Goal: Information Seeking & Learning: Learn about a topic

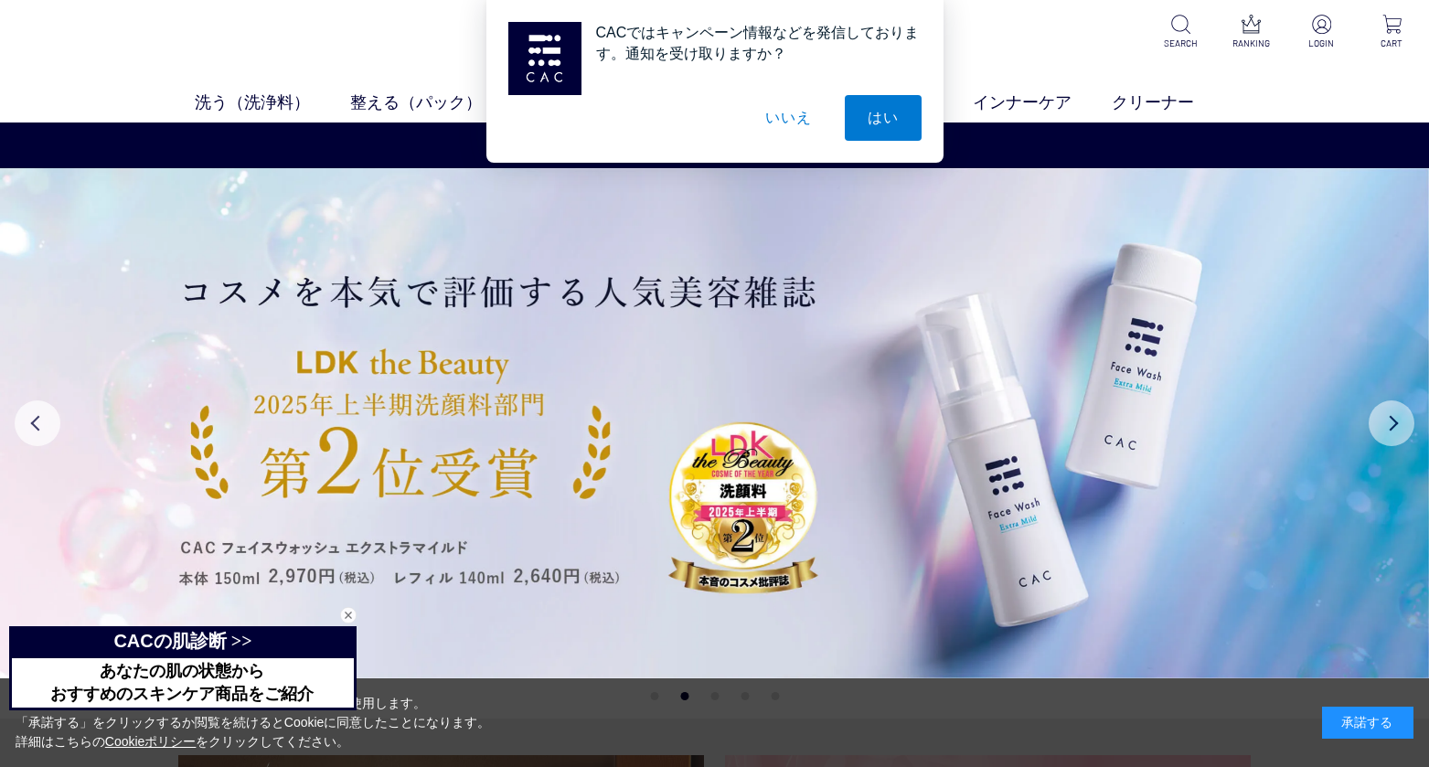
click at [1397, 419] on button "Next" at bounding box center [1392, 424] width 46 height 46
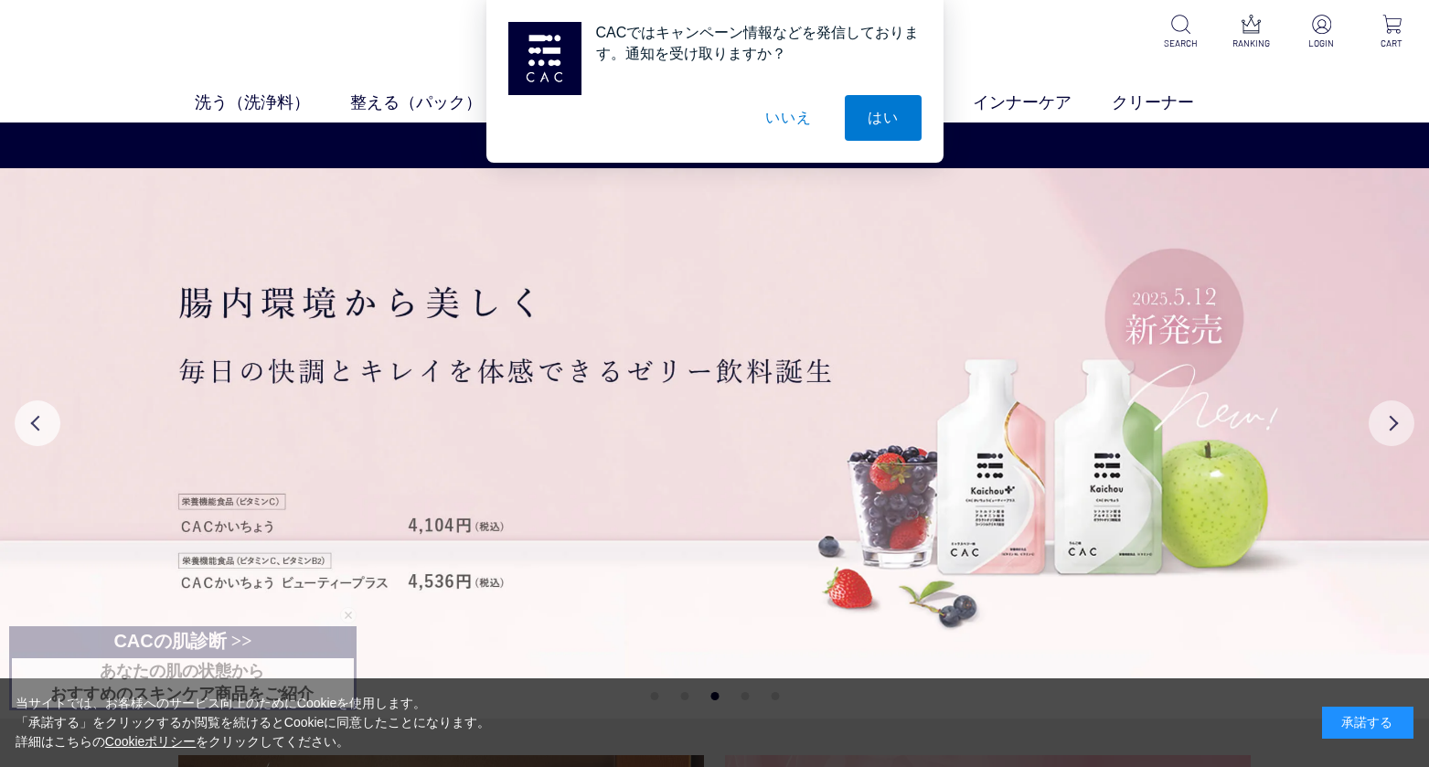
click at [1397, 419] on button "Next" at bounding box center [1392, 424] width 46 height 46
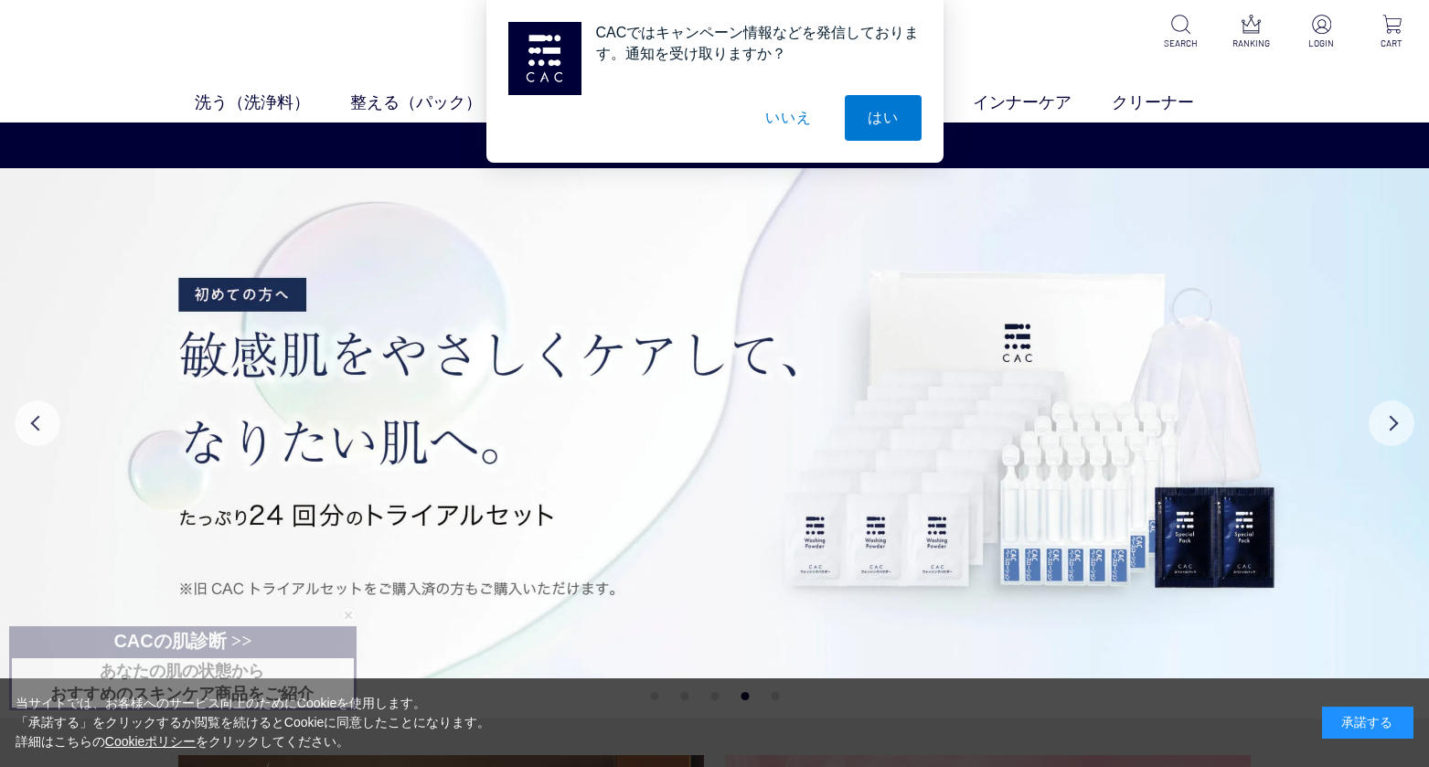
click at [1397, 419] on button "Next" at bounding box center [1392, 424] width 46 height 46
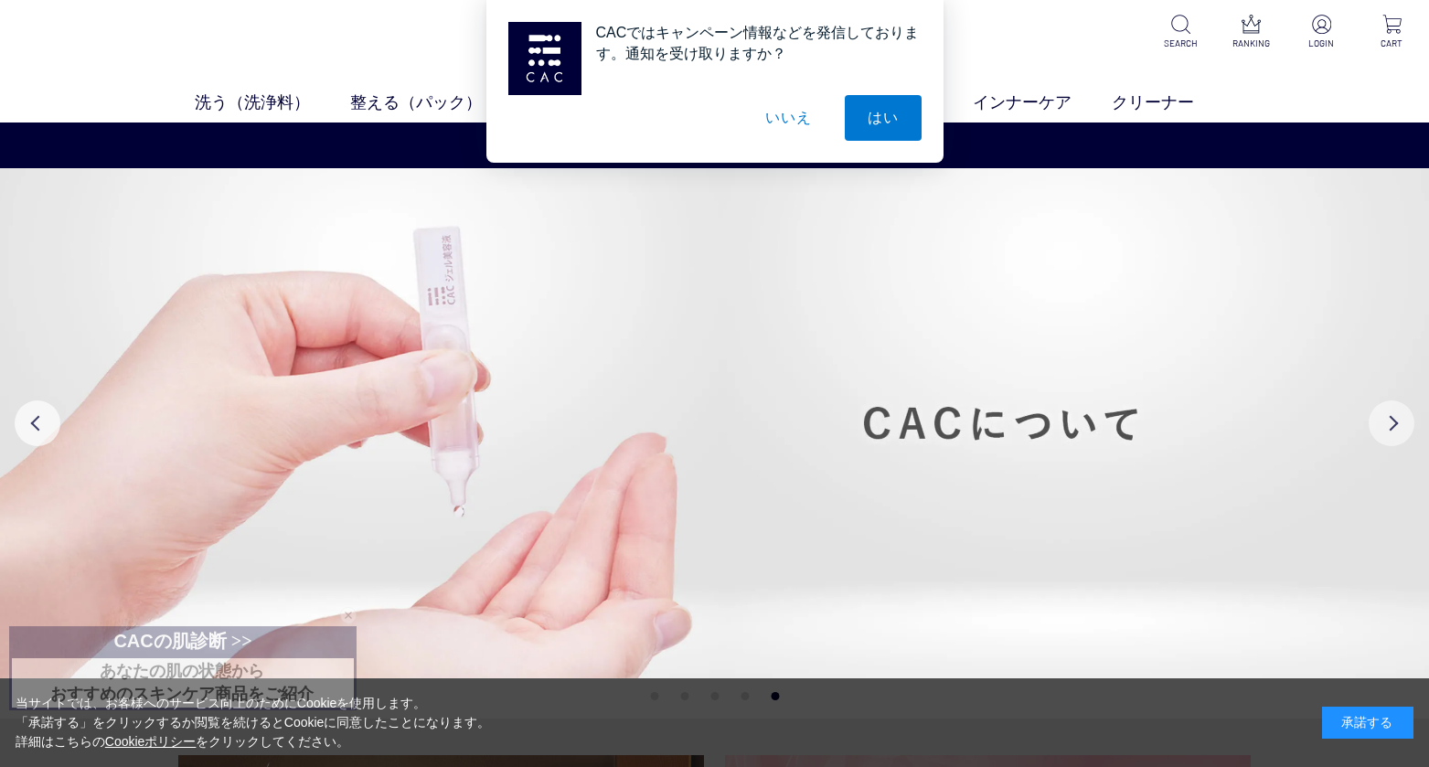
click at [1397, 419] on button "Next" at bounding box center [1392, 424] width 46 height 46
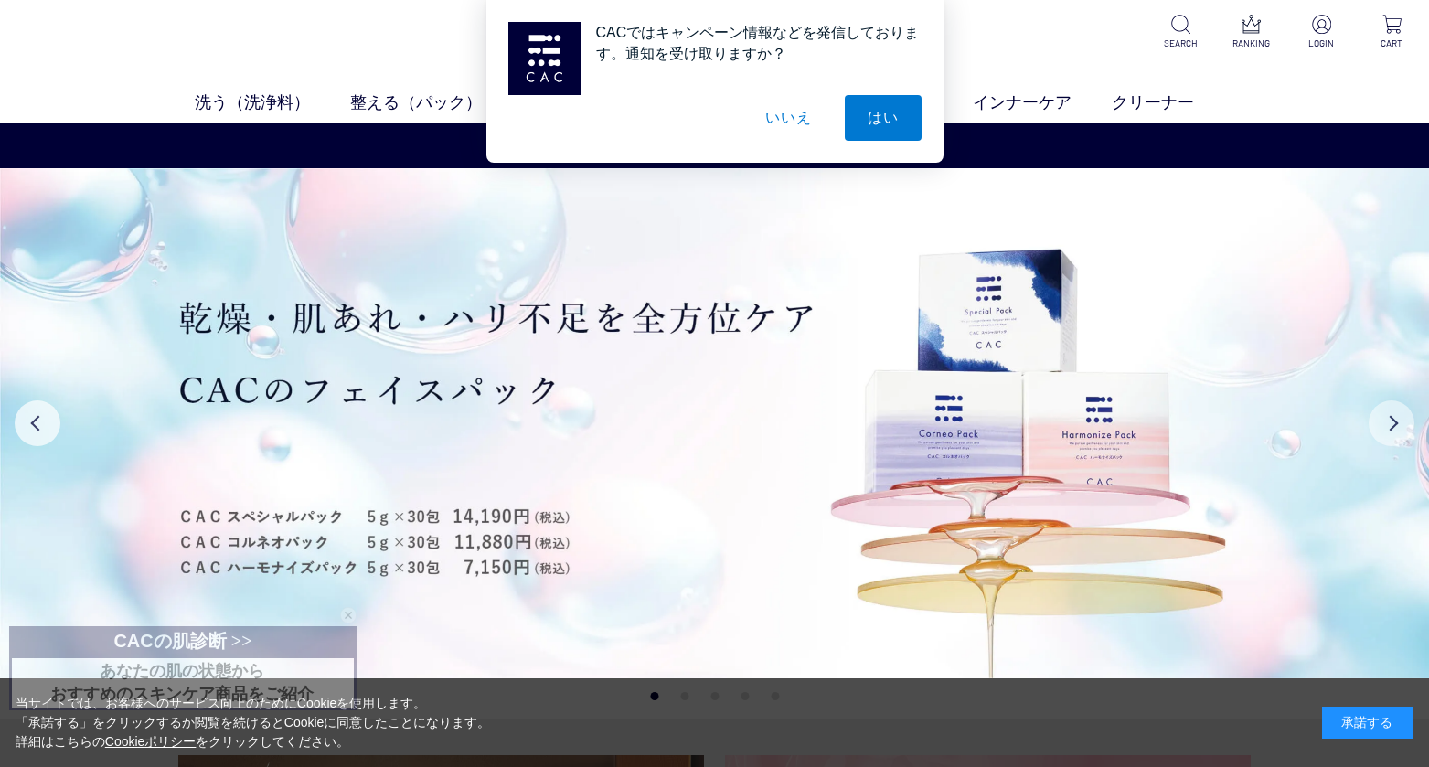
click at [1397, 419] on button "Next" at bounding box center [1392, 424] width 46 height 46
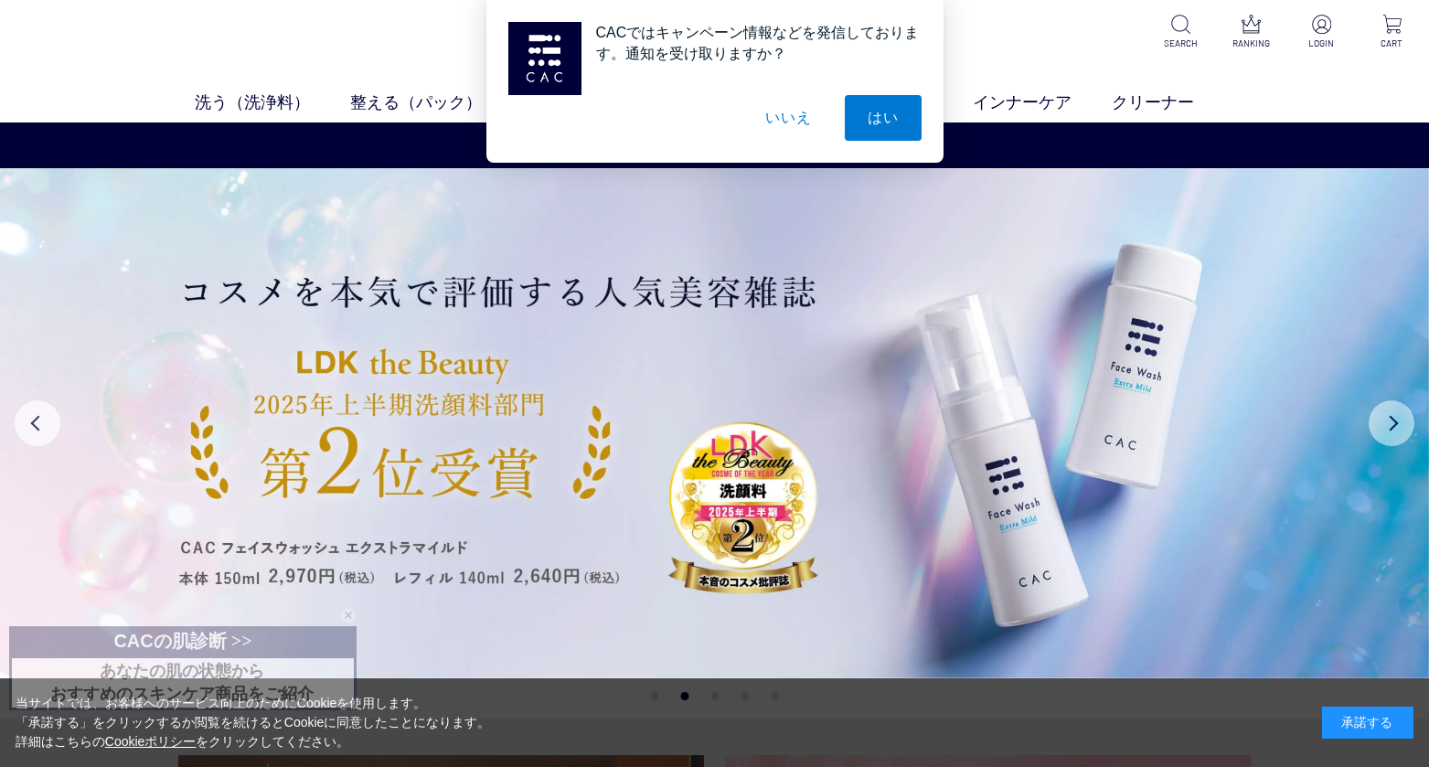
click at [1397, 419] on button "Next" at bounding box center [1392, 424] width 46 height 46
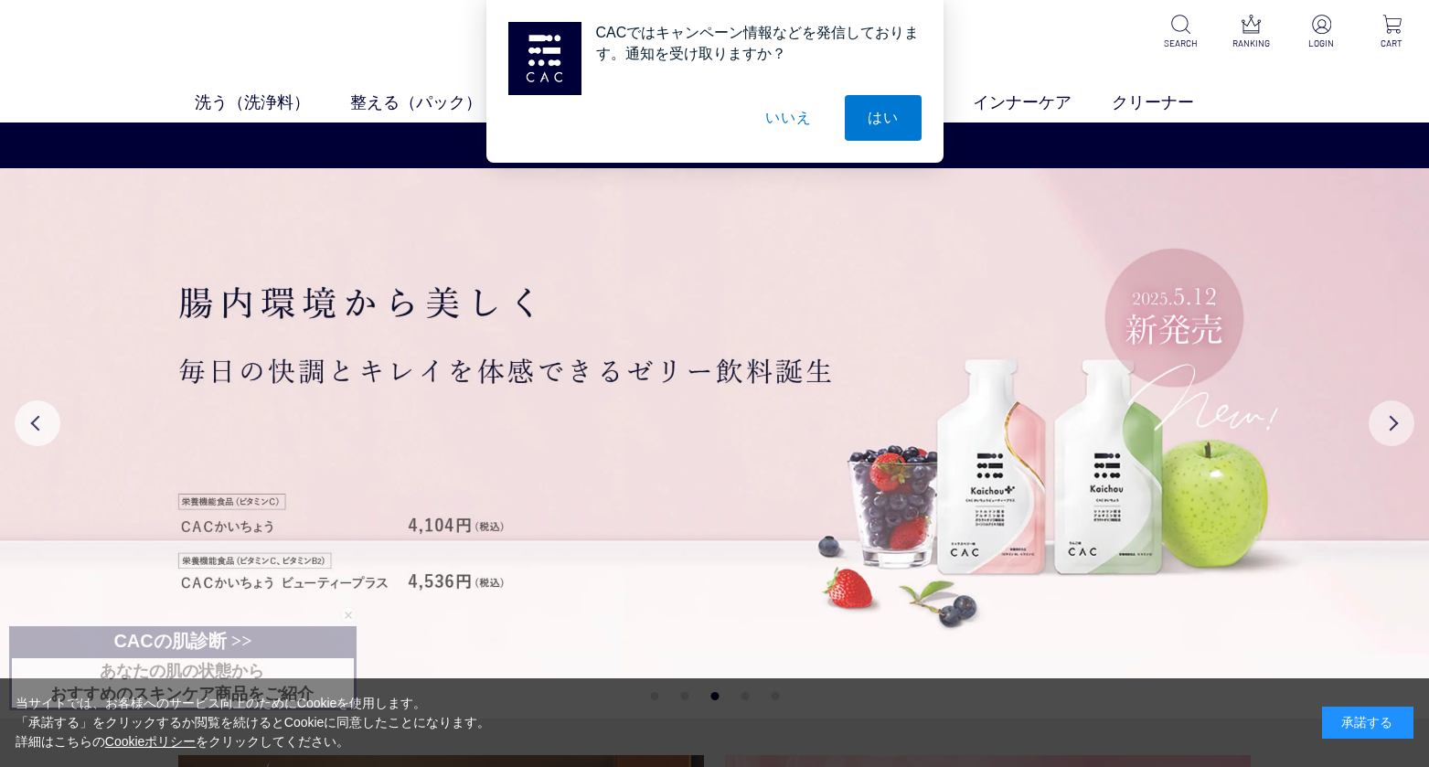
click at [1397, 419] on button "Next" at bounding box center [1392, 424] width 46 height 46
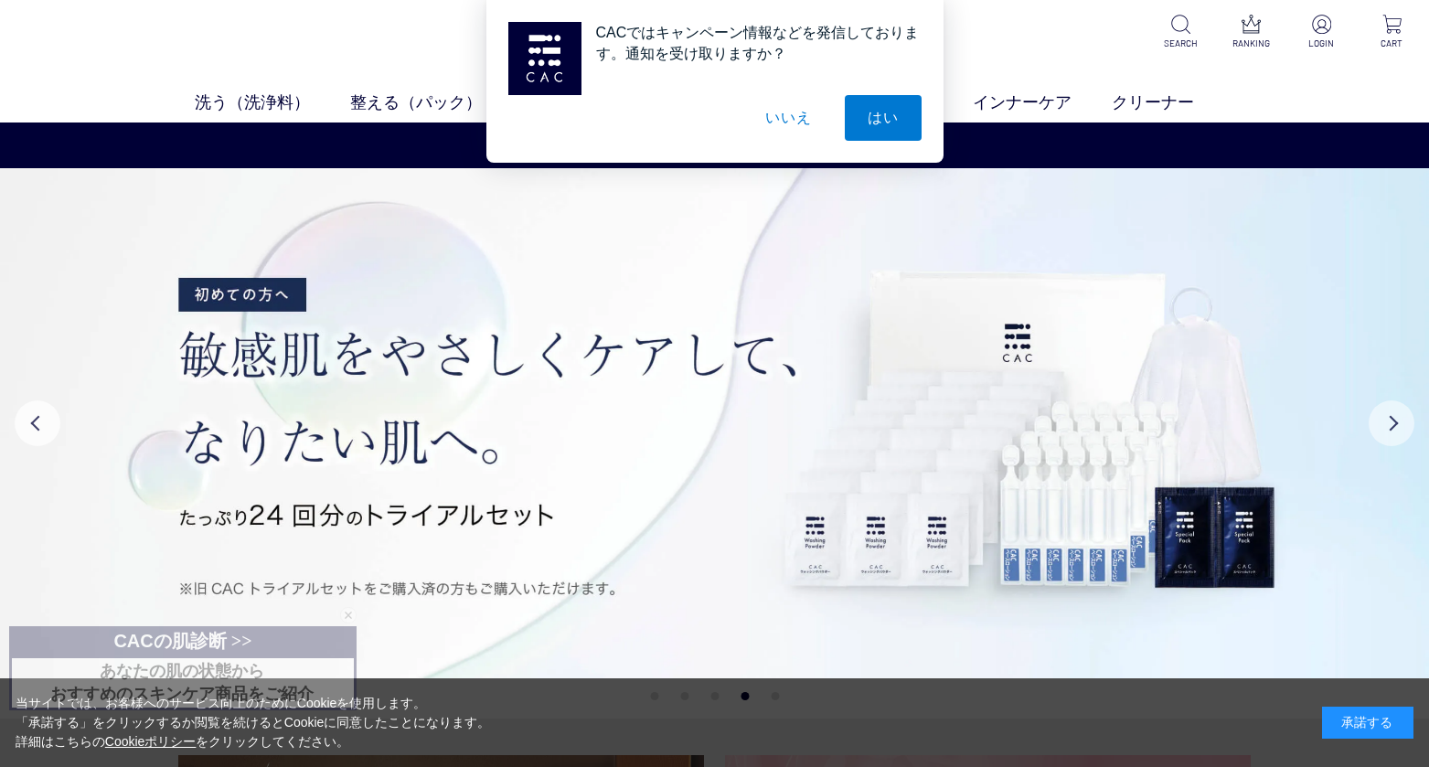
click at [1397, 419] on button "Next" at bounding box center [1392, 424] width 46 height 46
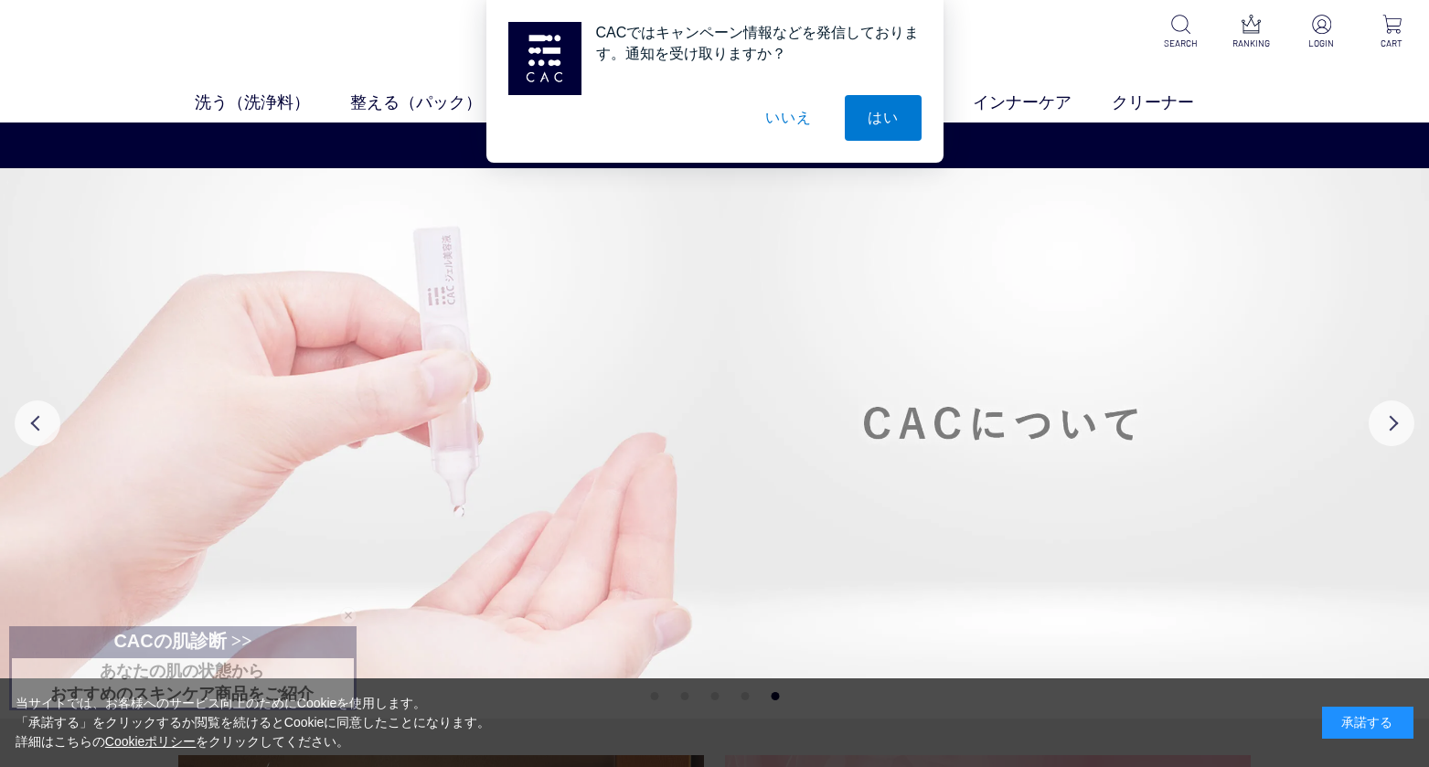
click at [1070, 230] on img at bounding box center [714, 423] width 1429 height 510
